Goal: Find contact information: Find contact information

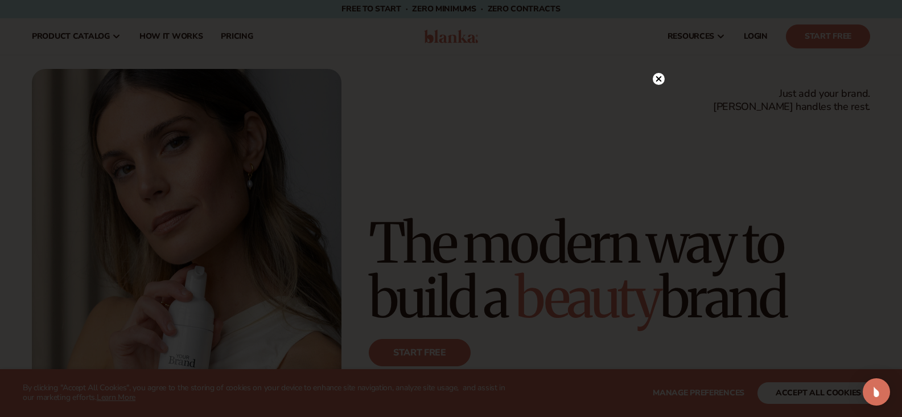
click at [656, 81] on circle at bounding box center [659, 79] width 12 height 12
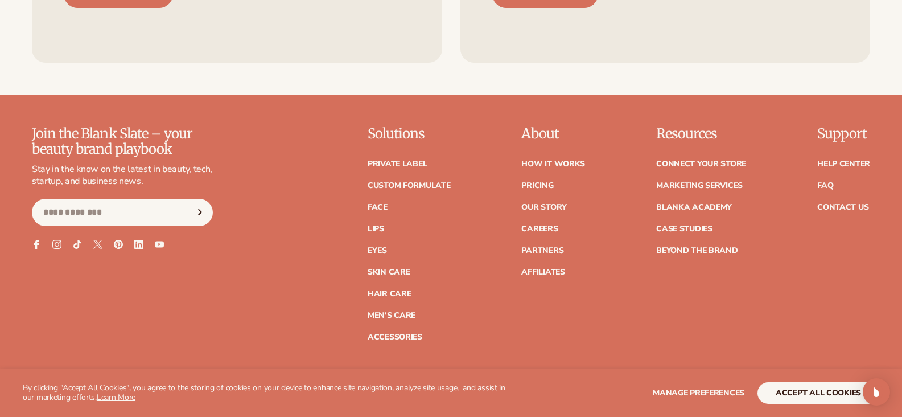
scroll to position [4836, 0]
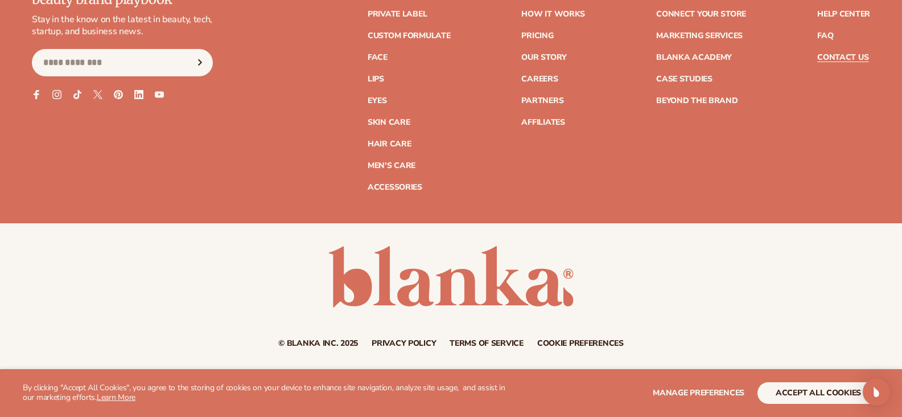
click at [834, 53] on link "Contact Us" at bounding box center [842, 57] width 51 height 8
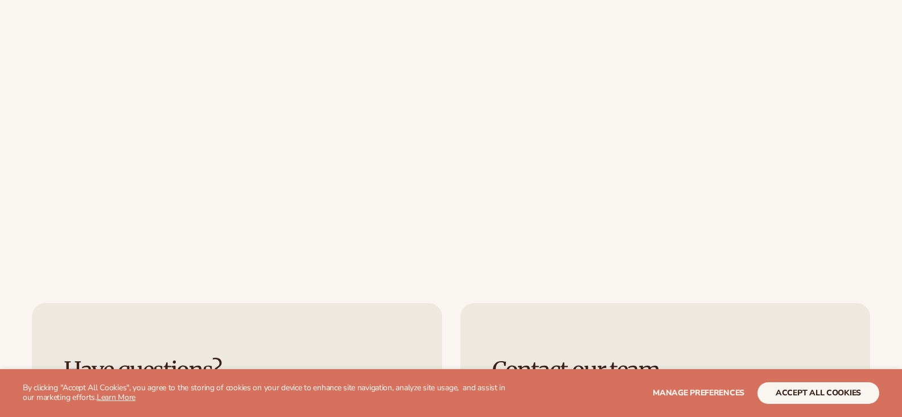
scroll to position [1088, 0]
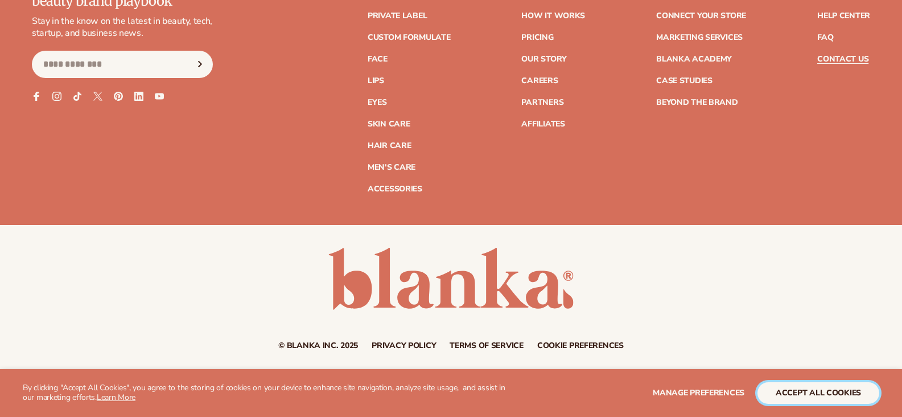
click at [826, 389] on button "accept all cookies" at bounding box center [818, 393] width 122 height 22
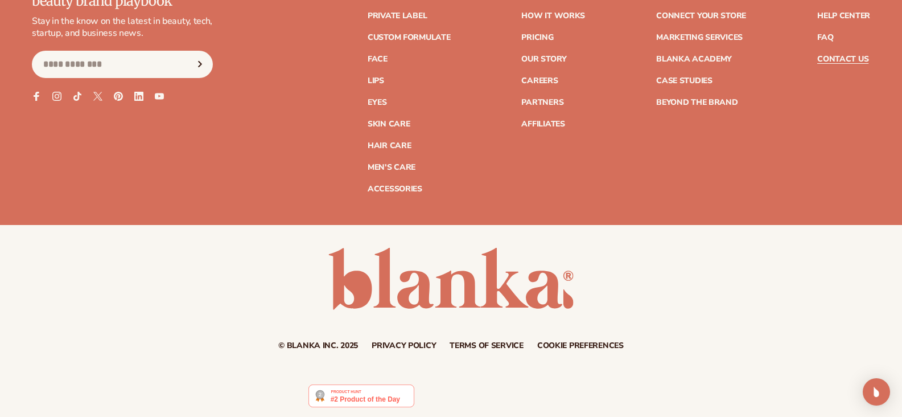
scroll to position [1090, 0]
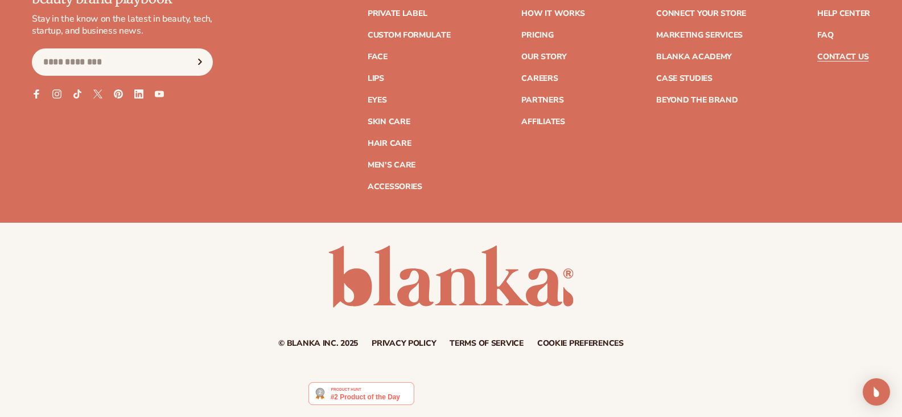
click at [413, 340] on link "Privacy policy" at bounding box center [404, 343] width 64 height 8
